Goal: Use online tool/utility: Utilize a website feature to perform a specific function

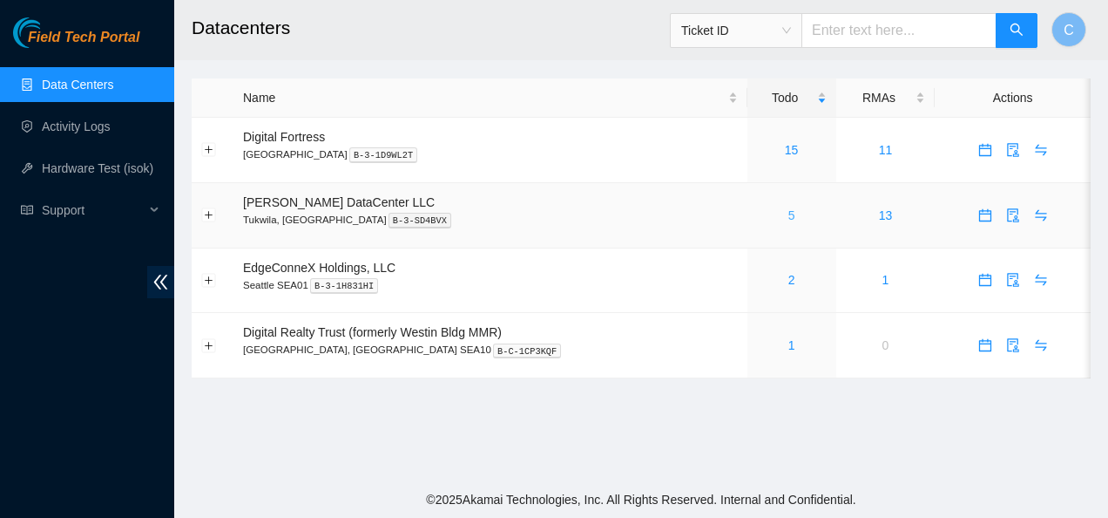
click at [789, 219] on link "5" at bounding box center [792, 215] width 7 height 14
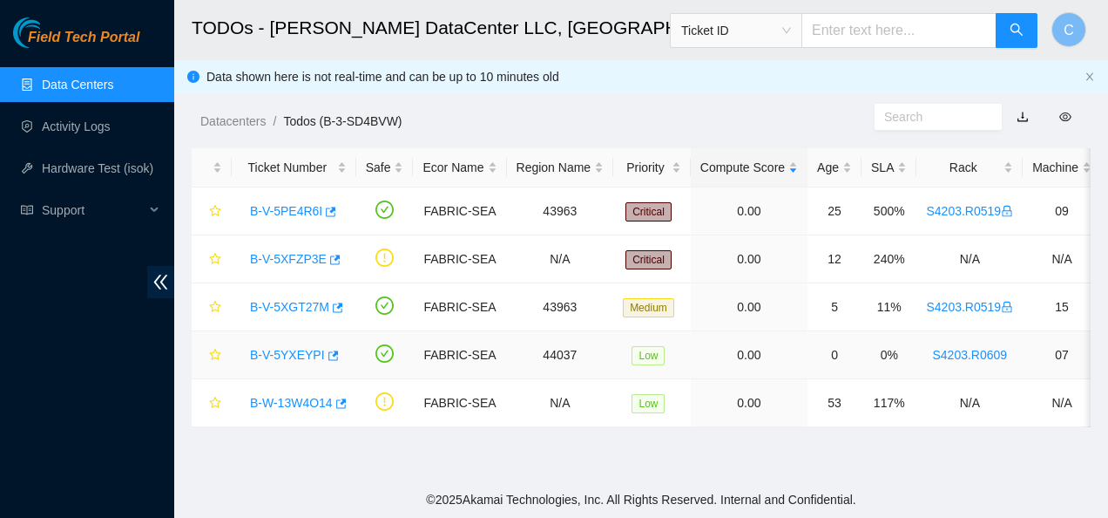
click at [289, 348] on link "B-V-5YXEYPI" at bounding box center [287, 355] width 75 height 14
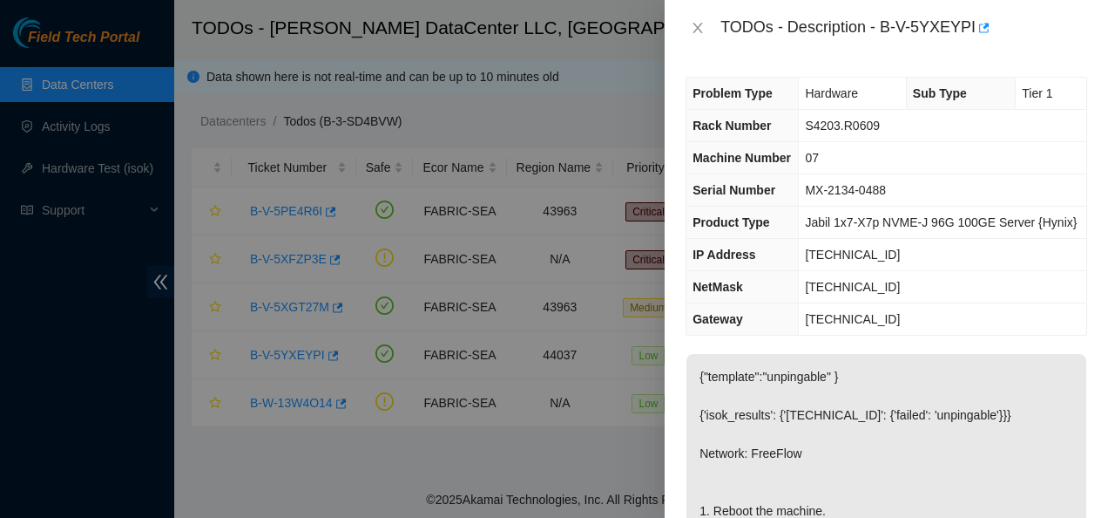
click at [679, 61] on div "Problem Type Hardware Sub Type Tier 1 Rack Number S4203.R0609 Machine Number 07…" at bounding box center [887, 287] width 444 height 462
click at [694, 33] on icon "close" at bounding box center [699, 28] width 10 height 10
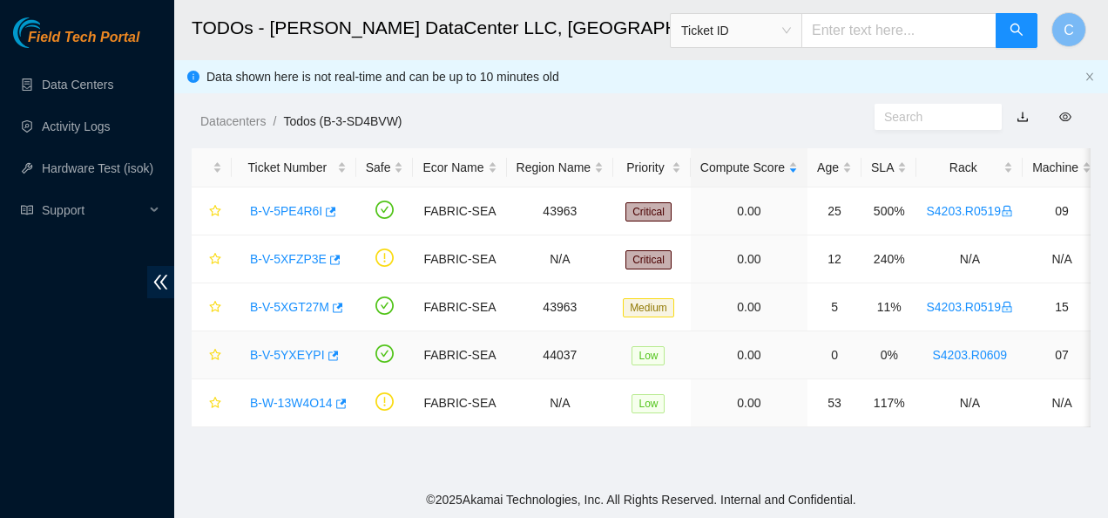
click at [294, 356] on link "B-V-5YXEYPI" at bounding box center [287, 355] width 75 height 14
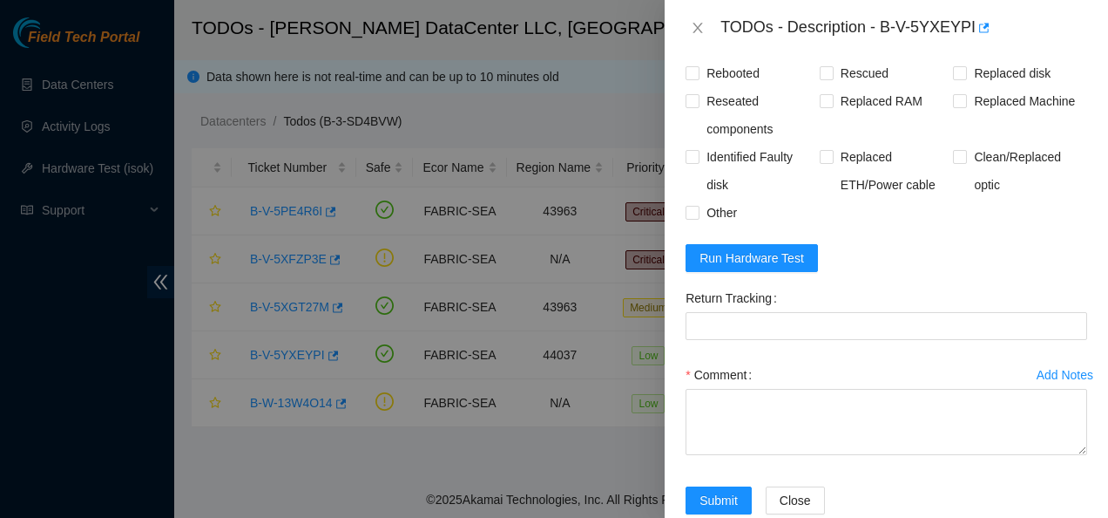
scroll to position [794, 0]
click at [789, 266] on span "Run Hardware Test" at bounding box center [752, 256] width 105 height 19
